Goal: Transaction & Acquisition: Book appointment/travel/reservation

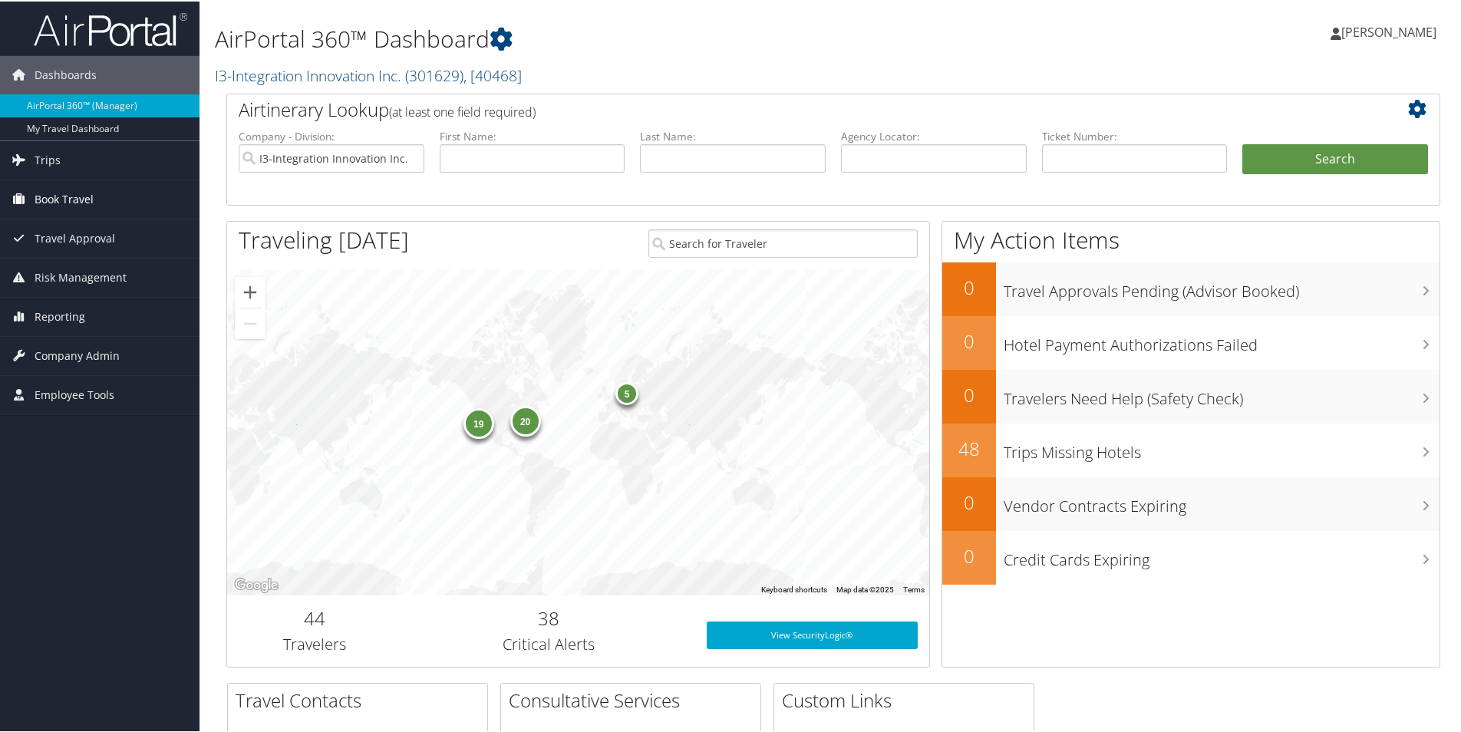
click at [96, 202] on link "Book Travel" at bounding box center [99, 198] width 199 height 38
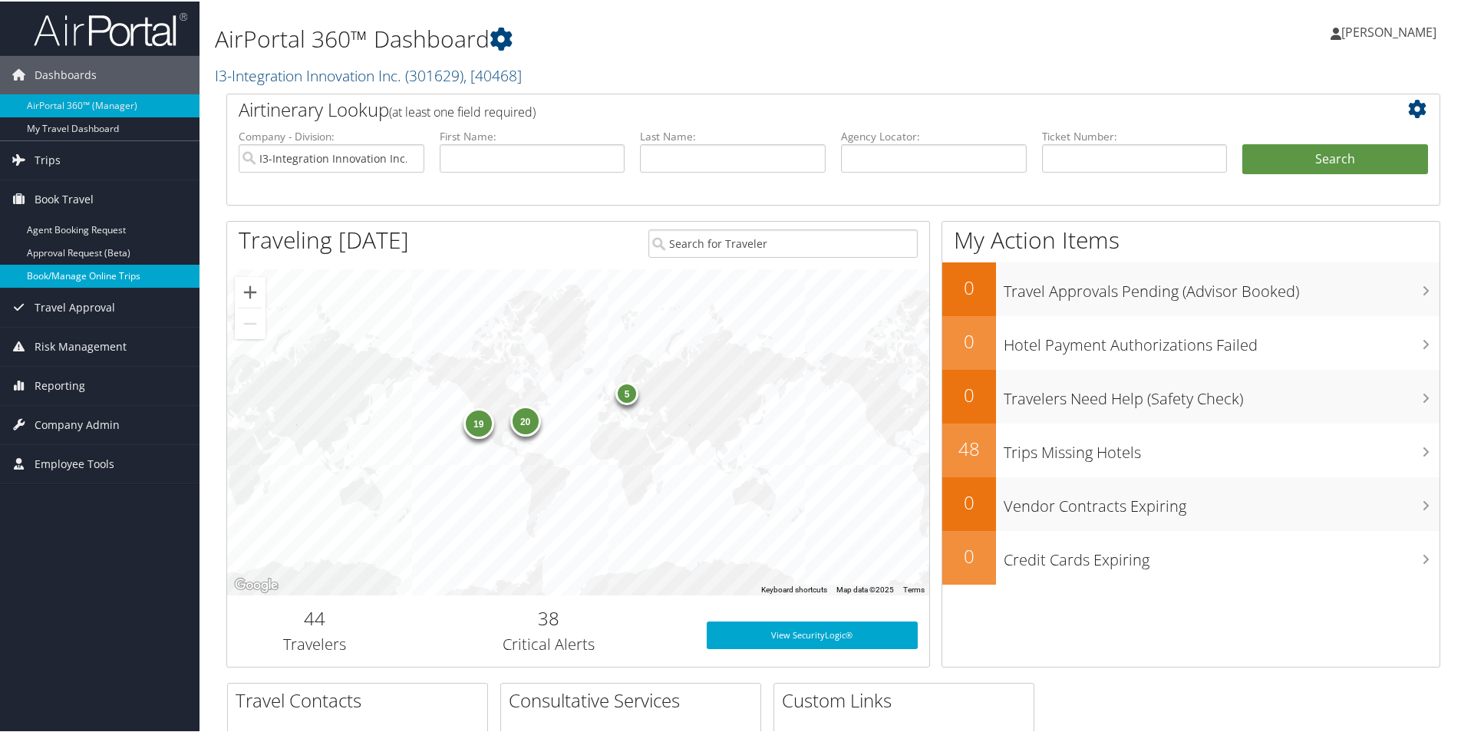
click at [90, 270] on link "Book/Manage Online Trips" at bounding box center [99, 274] width 199 height 23
